Goal: Information Seeking & Learning: Learn about a topic

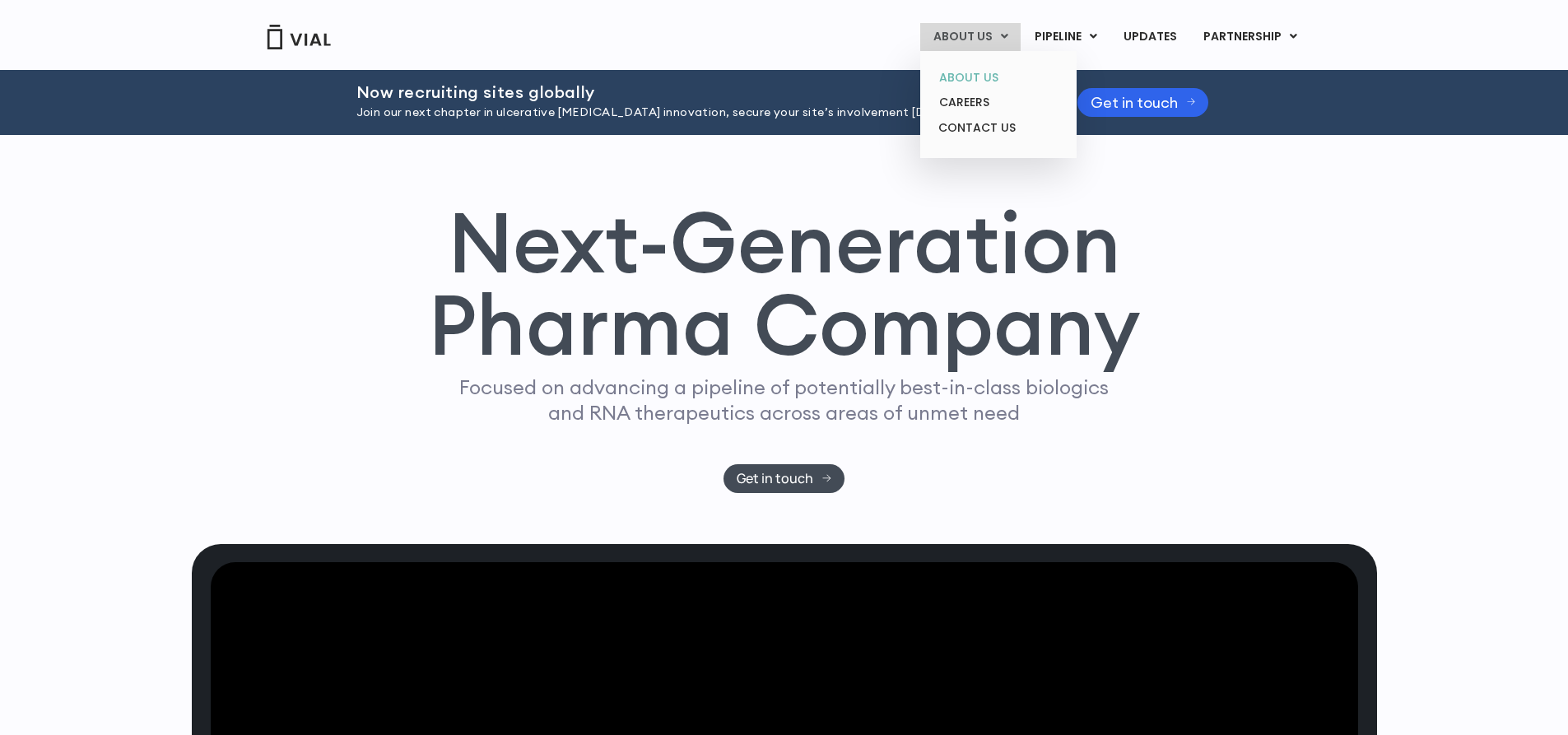
click at [992, 79] on link "ABOUT US" at bounding box center [997, 78] width 144 height 26
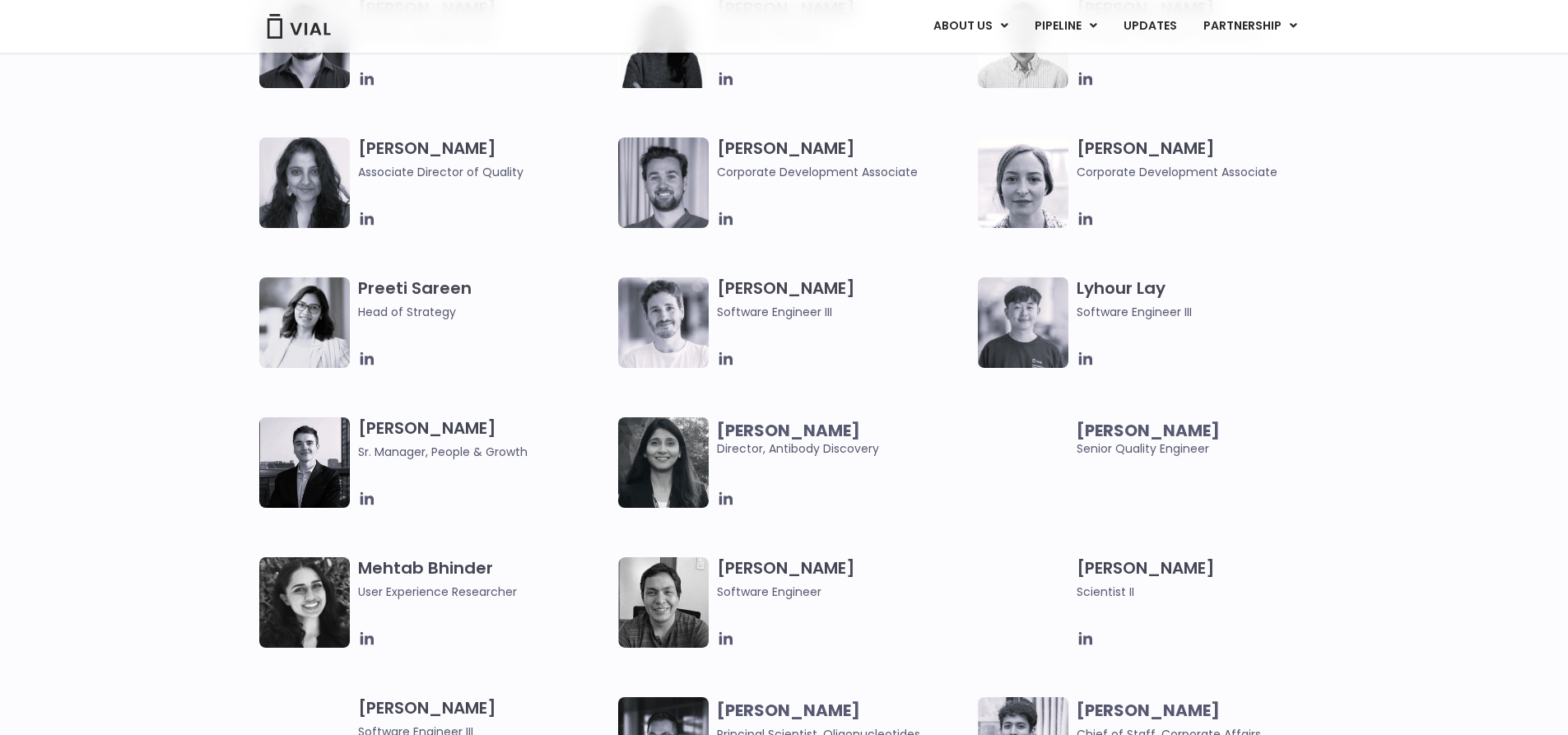
scroll to position [1811, 0]
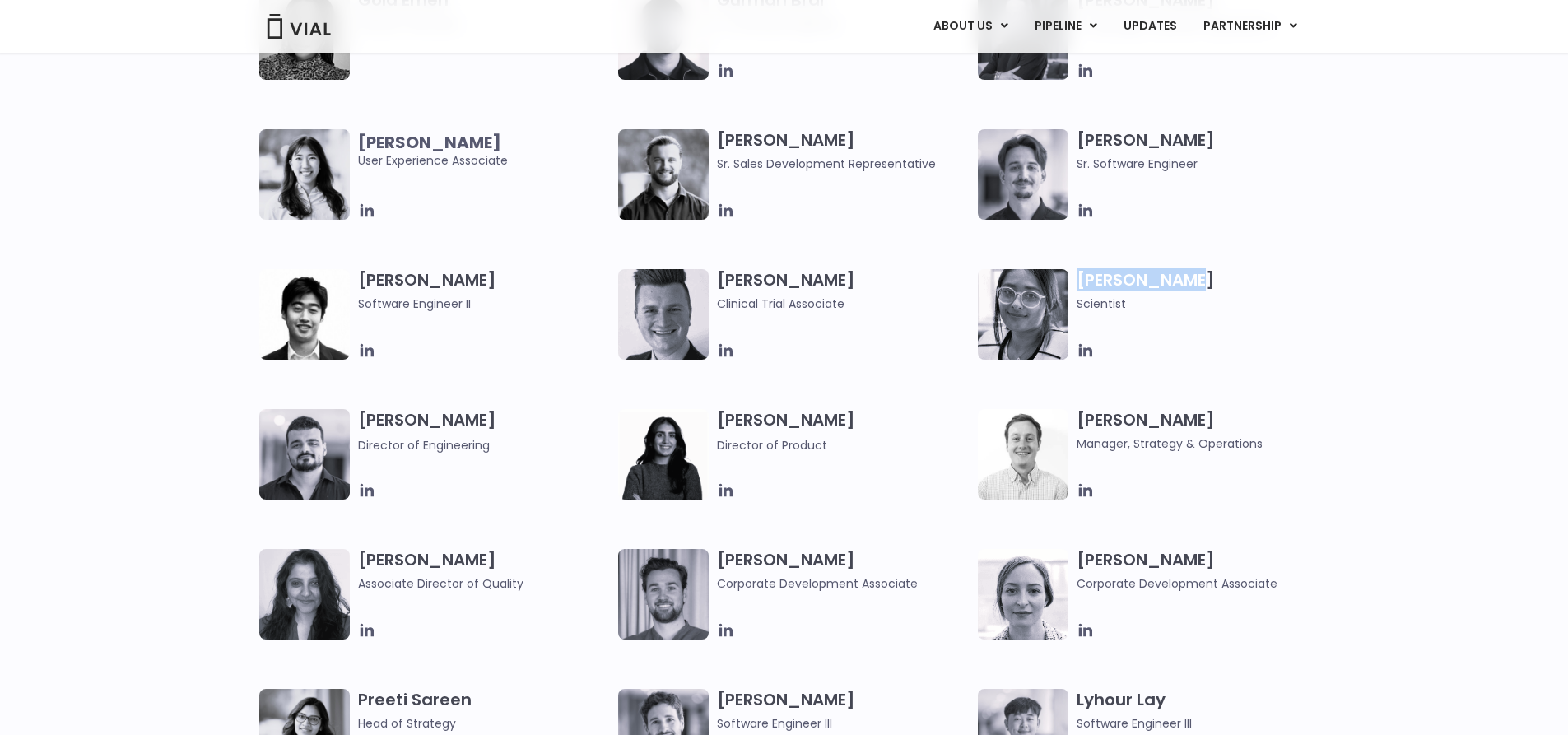
drag, startPoint x: 1172, startPoint y: 282, endPoint x: 1078, endPoint y: 280, distance: 94.0
click at [1078, 280] on h3 "Anjali Patel Scientist" at bounding box center [1203, 291] width 253 height 44
copy h3 "Anjali Patel"
drag, startPoint x: 859, startPoint y: 271, endPoint x: 716, endPoint y: 288, distance: 144.0
click at [716, 288] on div "Collin Anderson Clinical Trial Associate" at bounding box center [797, 315] width 360 height 91
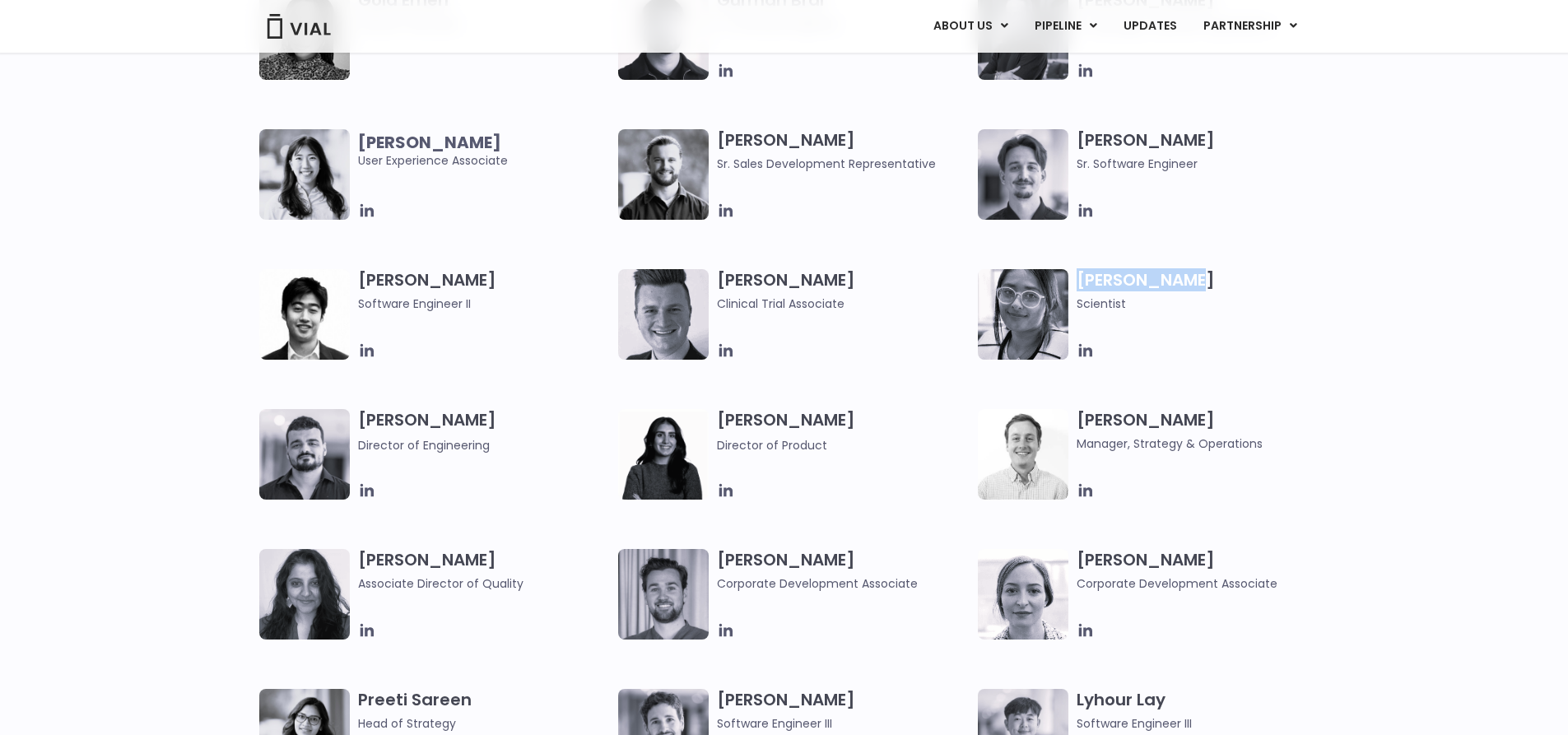
copy h3 "Collin Anderson"
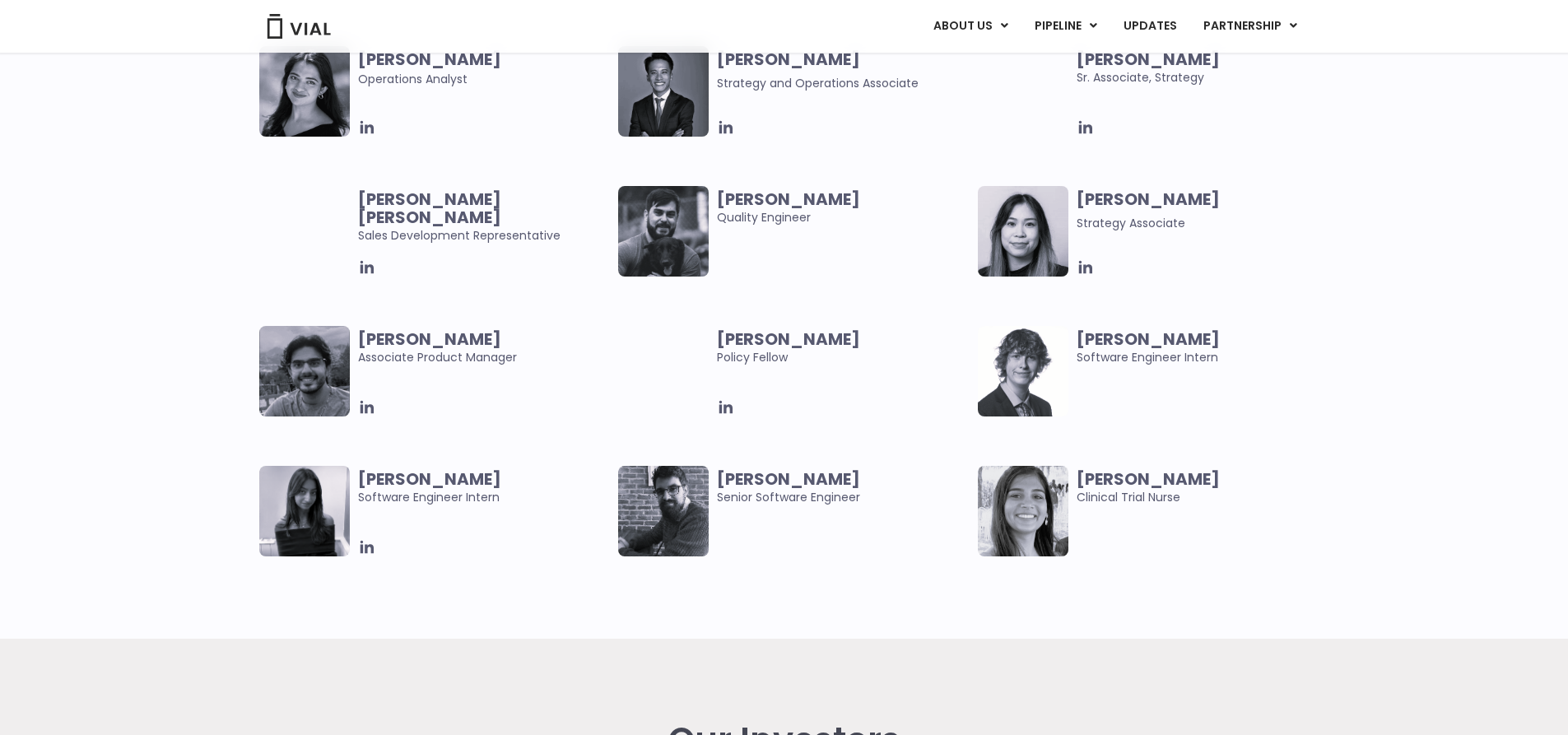
scroll to position [3292, 0]
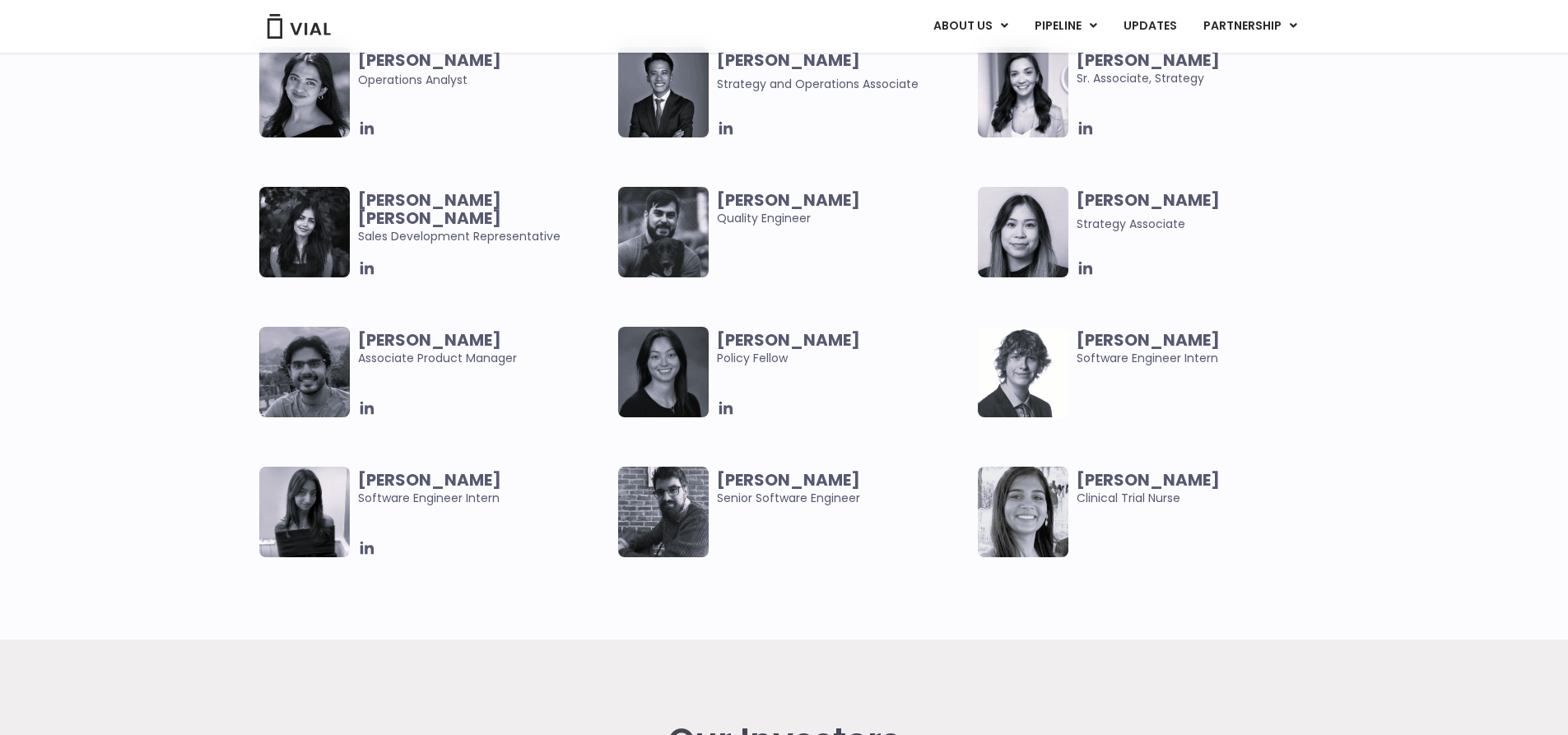
drag, startPoint x: 520, startPoint y: 338, endPoint x: 362, endPoint y: 333, distance: 158.1
click at [362, 333] on span "Abhinav Sondhi" at bounding box center [484, 339] width 253 height 18
copy b "Abhinav Sondhi"
click at [1346, 413] on div "Abhinav Sondhi Associate Product Manager Claudia Yu Policy Fellow Ethan Cook So…" at bounding box center [784, 466] width 1568 height 279
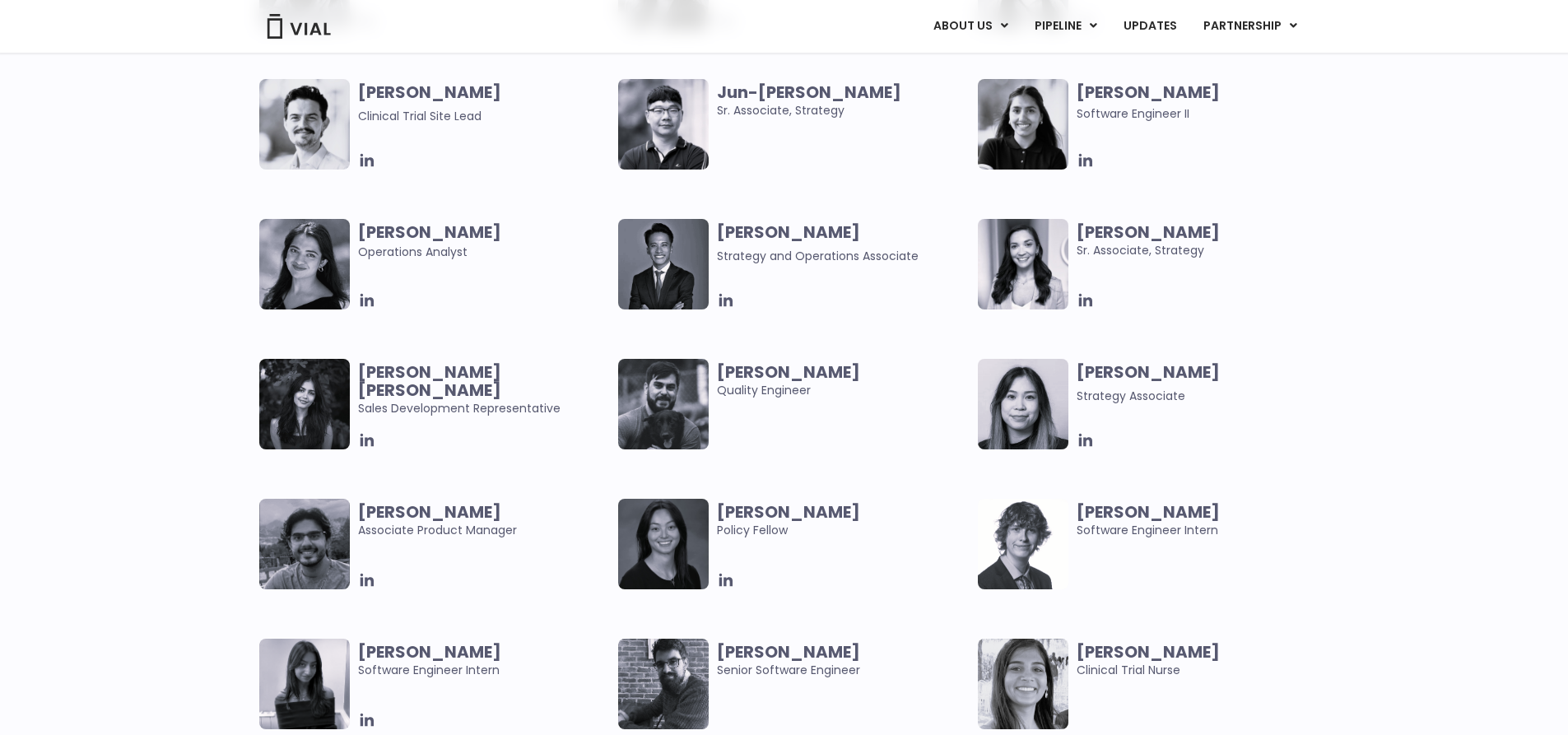
scroll to position [3128, 0]
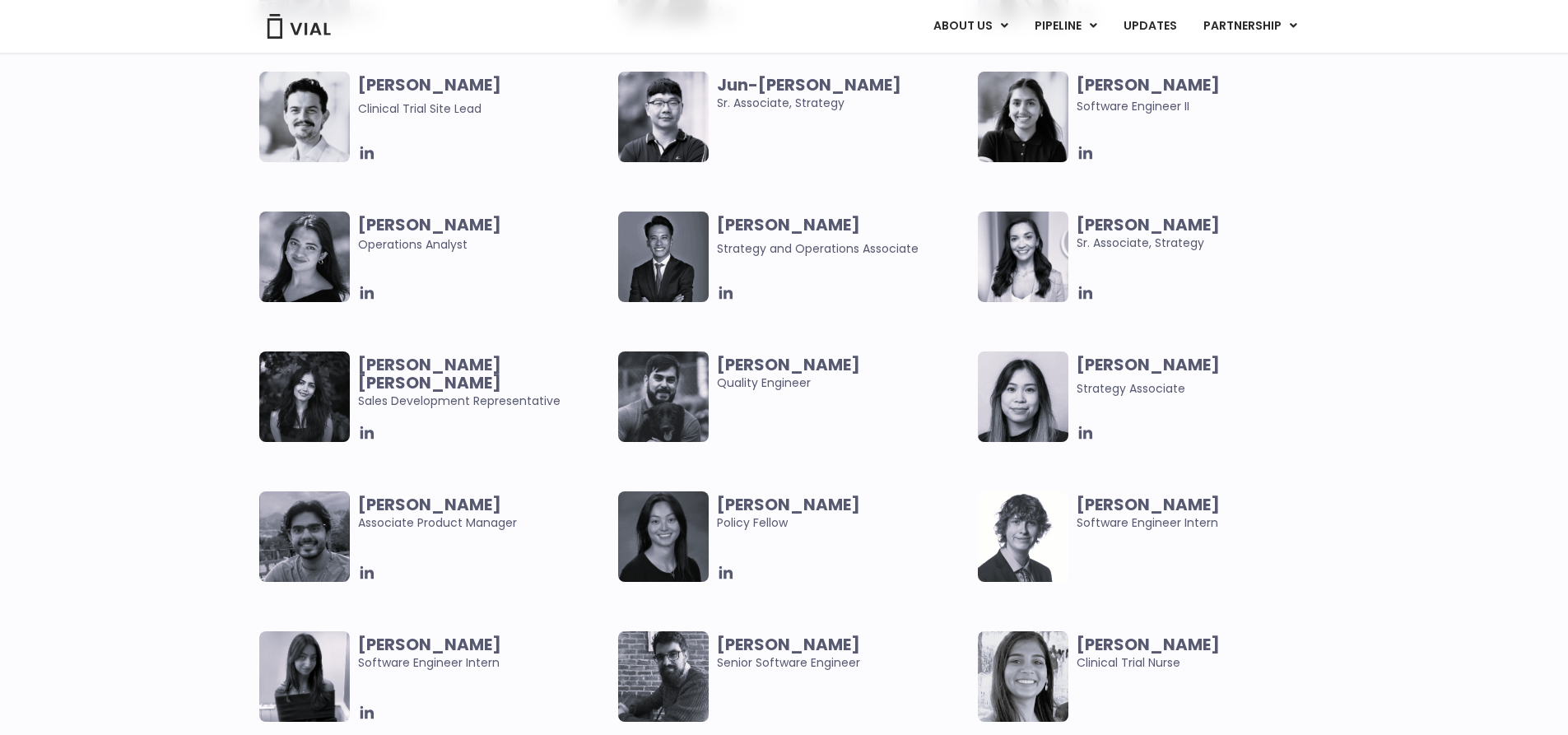
drag, startPoint x: 521, startPoint y: 85, endPoint x: 361, endPoint y: 74, distance: 160.4
click at [361, 76] on span "Glenn Fitzpatrick" at bounding box center [484, 85] width 253 height 18
copy b "Glenn Fitzpatrick"
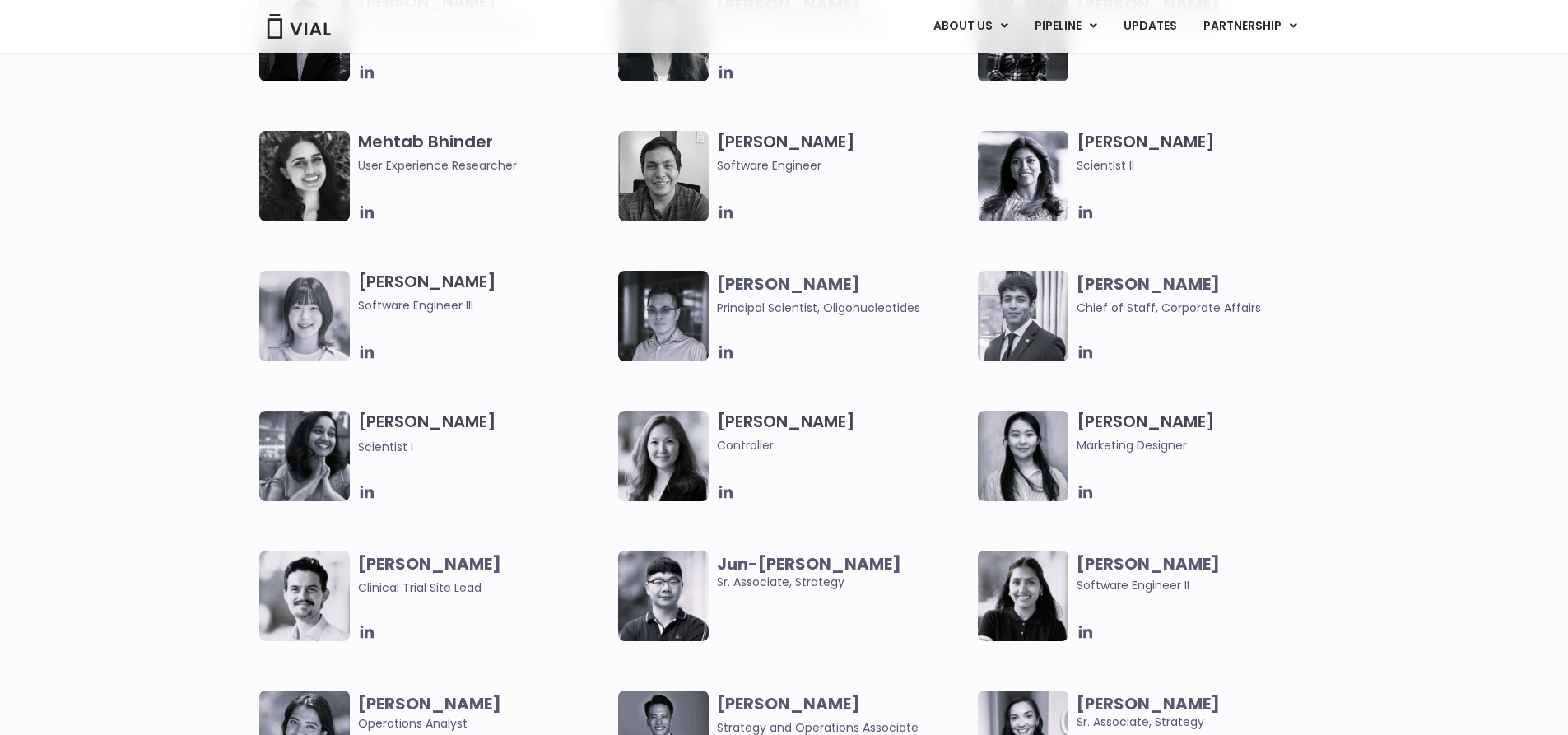
scroll to position [2634, 0]
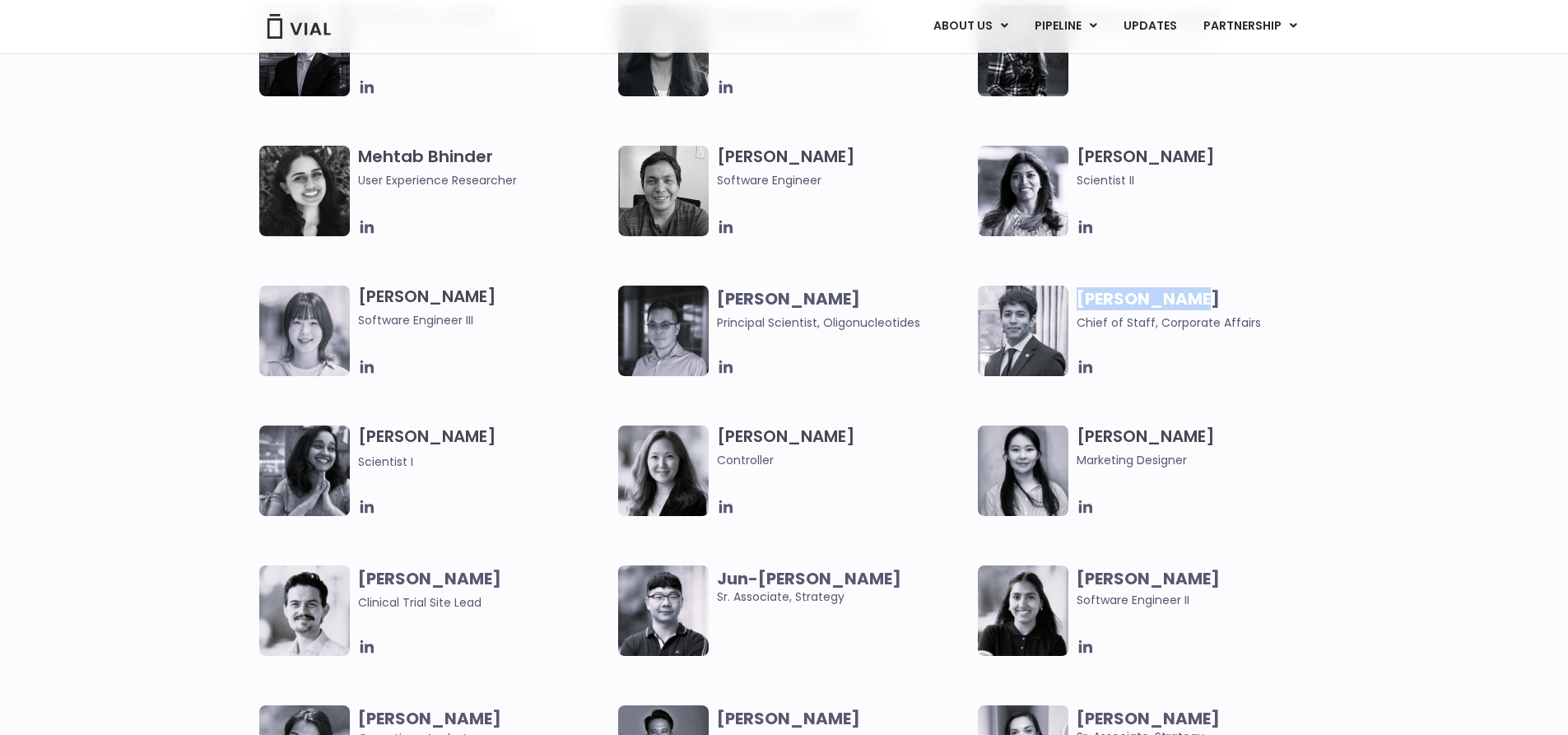
drag, startPoint x: 1208, startPoint y: 301, endPoint x: 1079, endPoint y: 303, distance: 129.0
click at [1079, 303] on span "Matthew Diaz" at bounding box center [1203, 298] width 253 height 18
copy b "Matthew Diaz"
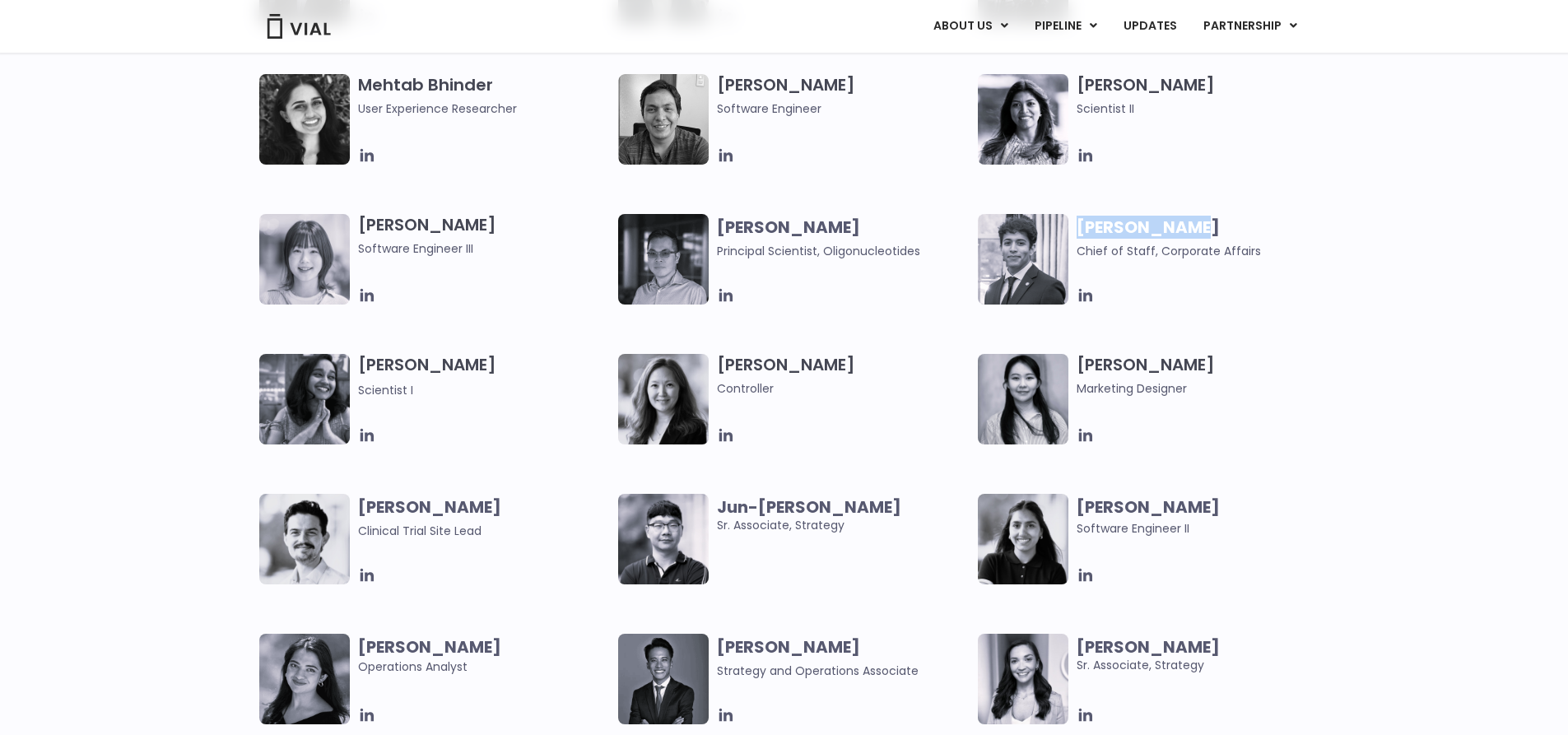
scroll to position [2881, 0]
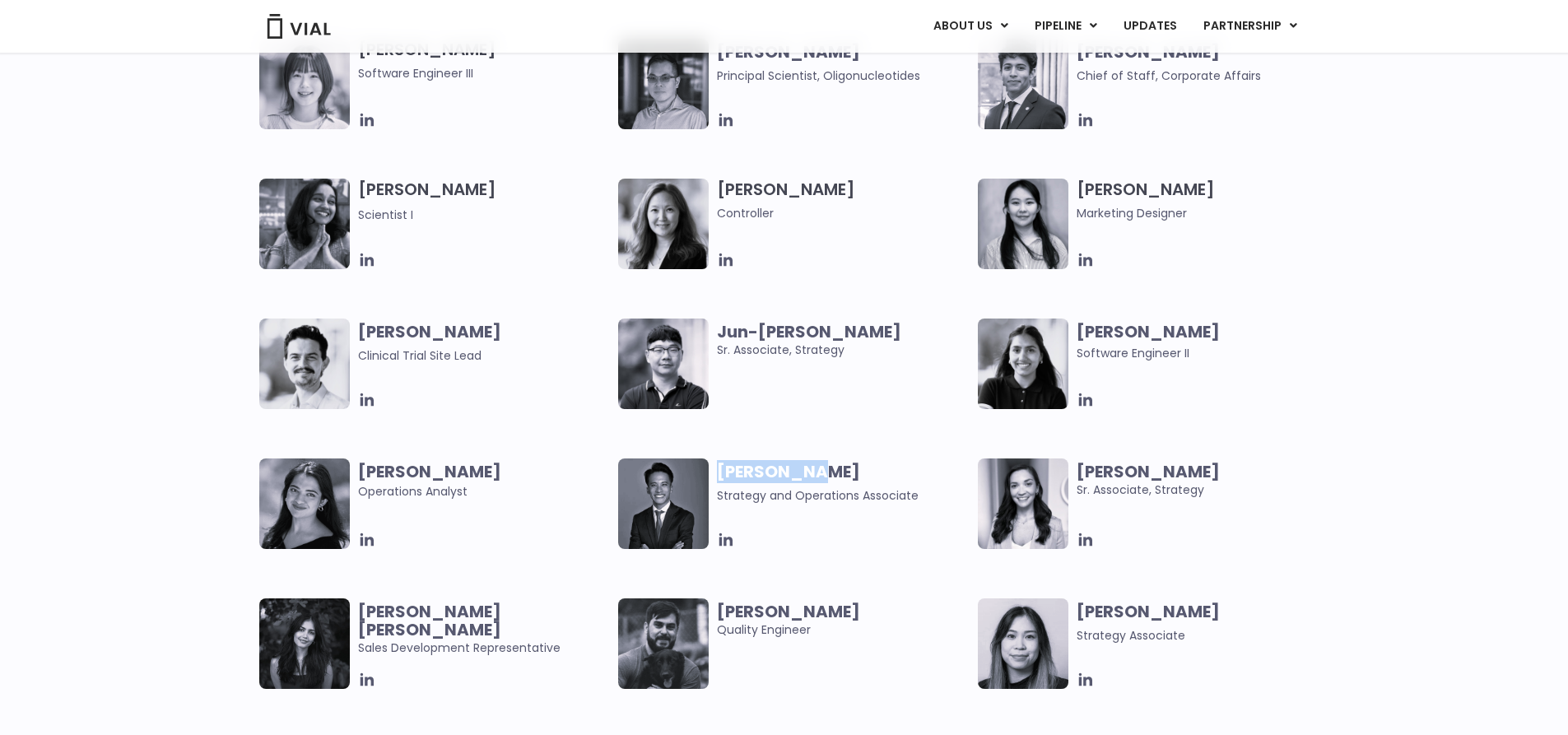
drag, startPoint x: 813, startPoint y: 469, endPoint x: 718, endPoint y: 471, distance: 95.0
click at [718, 471] on span "Urann Chan" at bounding box center [843, 471] width 253 height 18
copy b "Urann Chan"
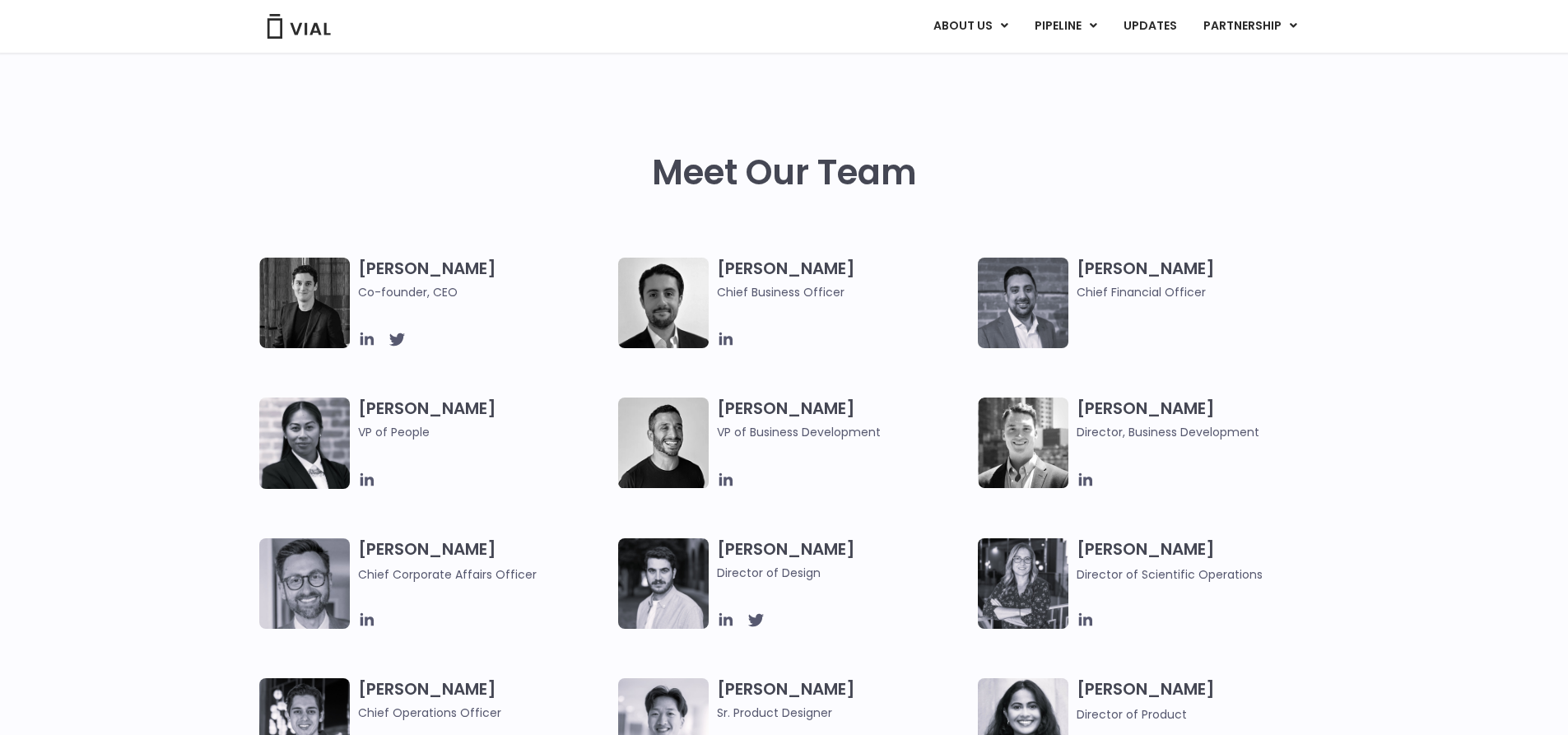
scroll to position [658, 0]
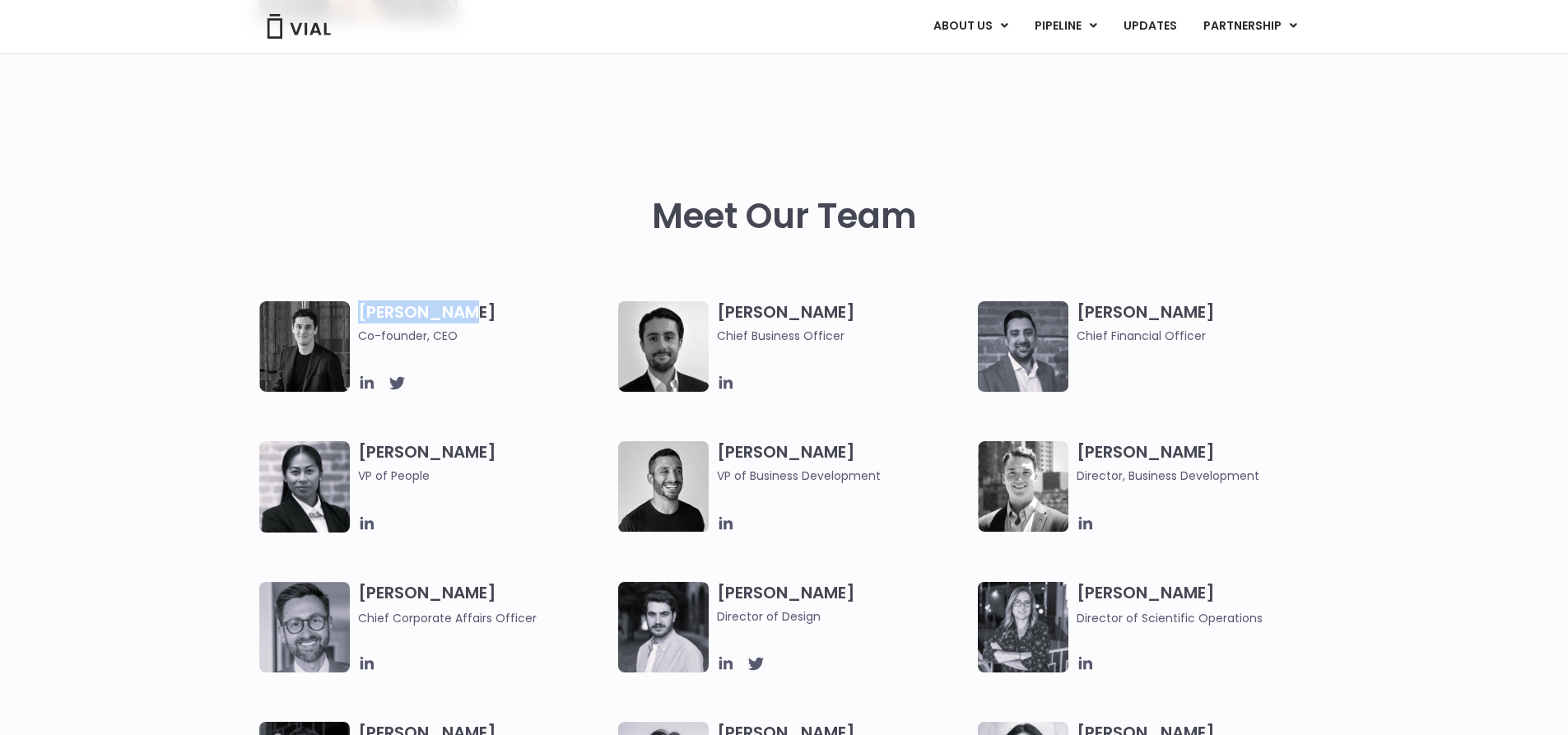
drag, startPoint x: 479, startPoint y: 309, endPoint x: 355, endPoint y: 307, distance: 124.0
click at [355, 307] on div "Simon Burns Co-founder, CEO" at bounding box center [438, 346] width 360 height 91
copy h3 "Simon Burns"
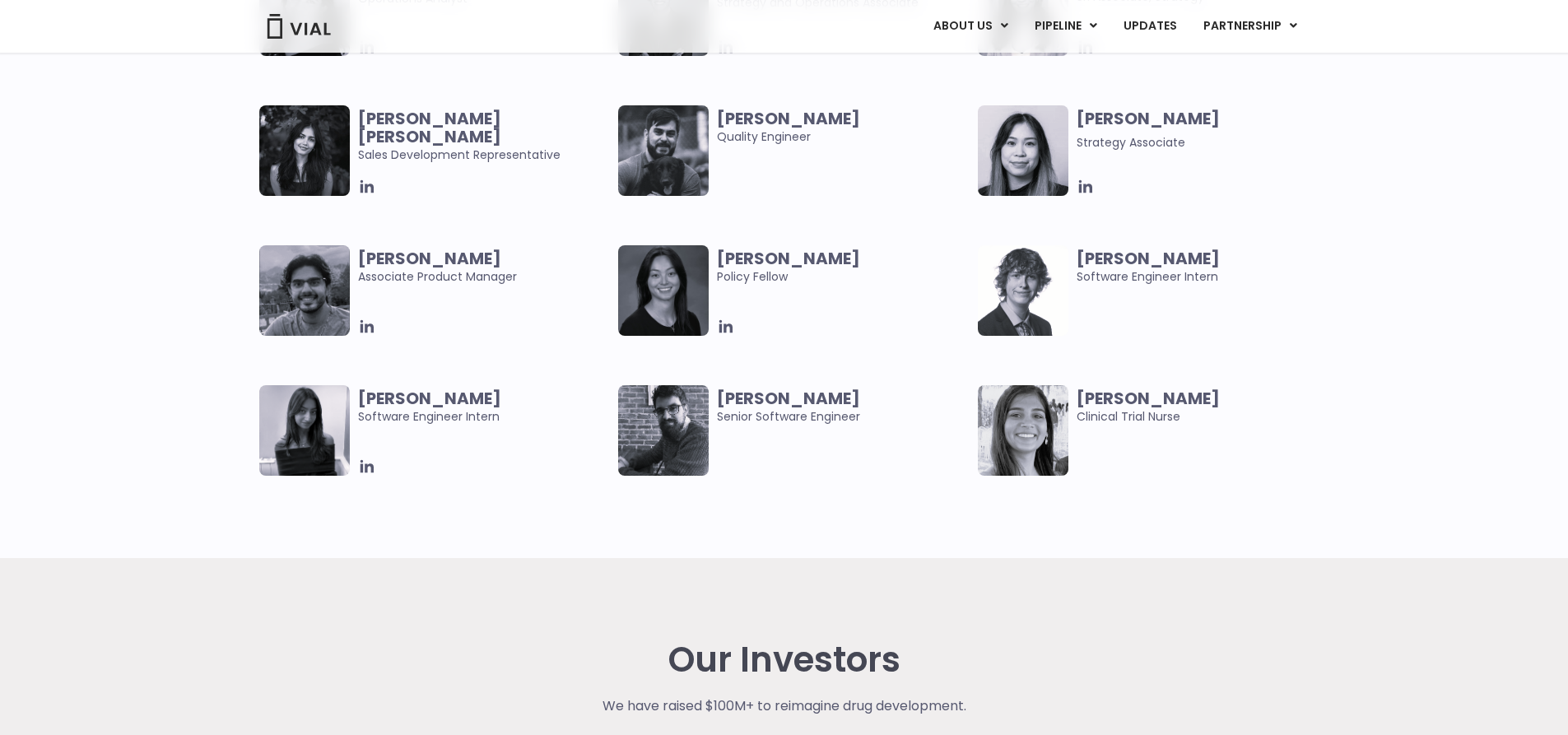
scroll to position [3375, 0]
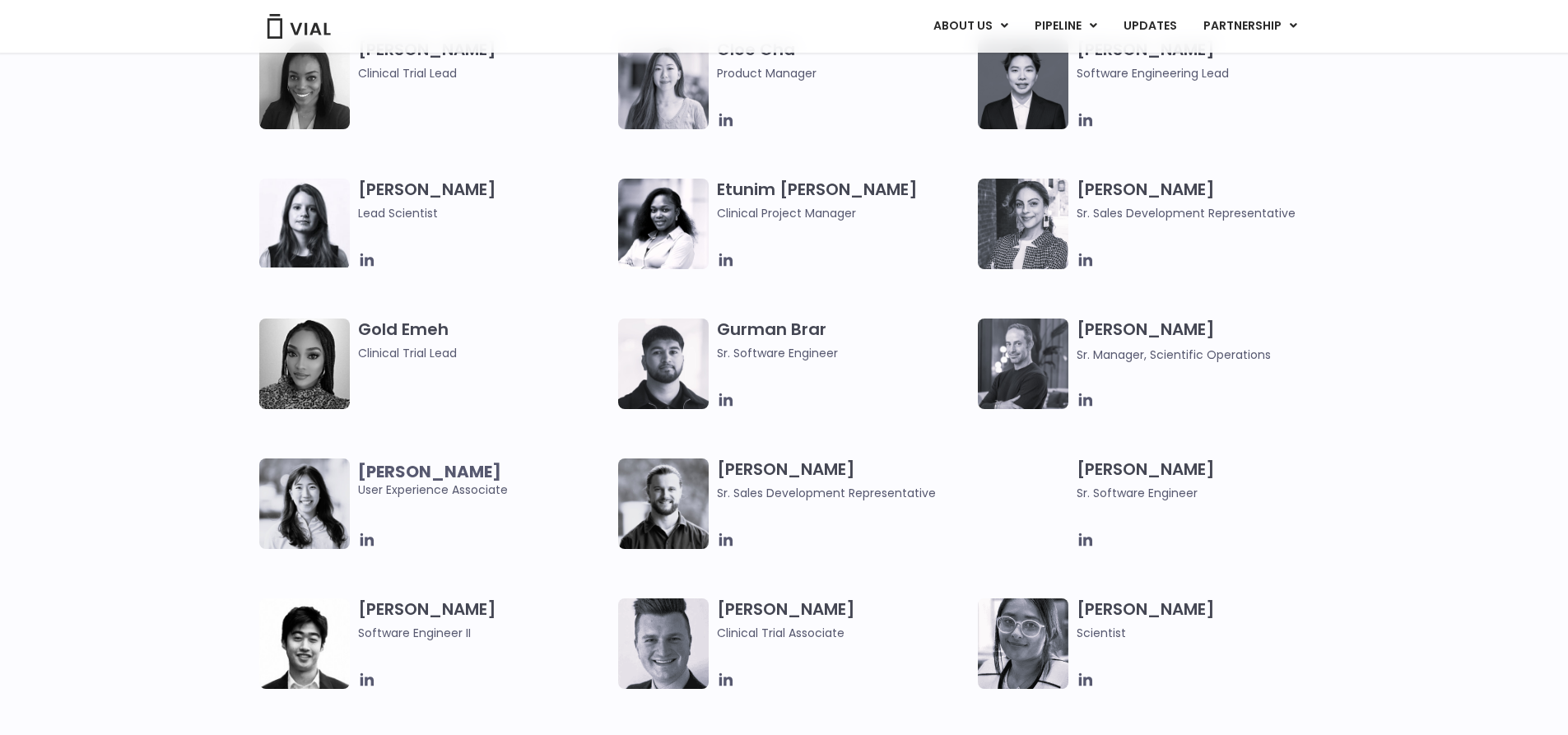
scroll to position [1564, 0]
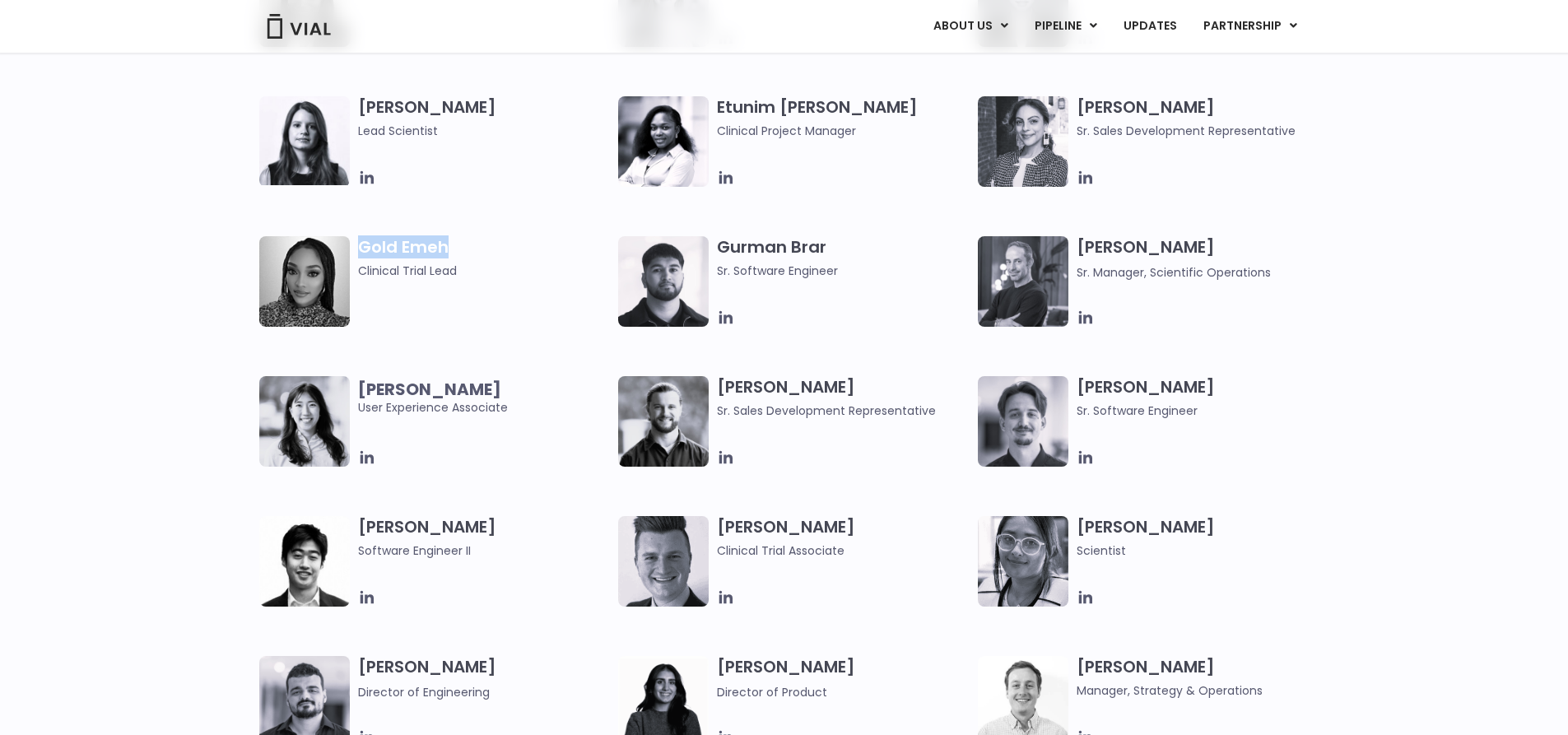
drag, startPoint x: 459, startPoint y: 246, endPoint x: 355, endPoint y: 248, distance: 104.0
click at [355, 248] on div "Gold Emeh Clinical Trial Lead" at bounding box center [438, 281] width 360 height 91
copy h3 "Gold Emeh"
